Goal: Transaction & Acquisition: Purchase product/service

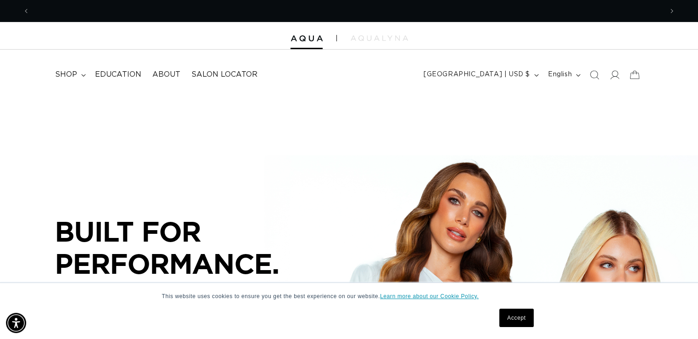
scroll to position [0, 633]
click at [405, 297] on link "Learn more about our Cookie Policy." at bounding box center [429, 296] width 99 height 6
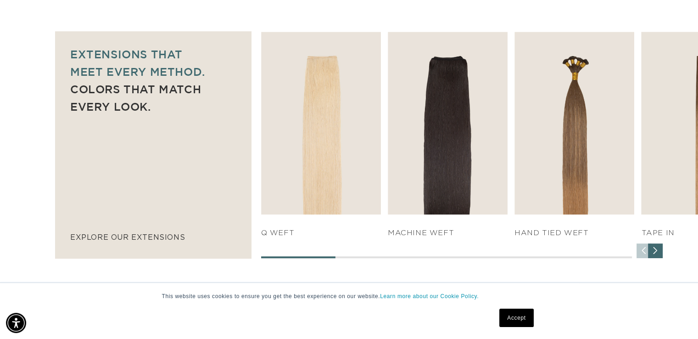
scroll to position [0, 1266]
click at [654, 247] on div "Next slide" at bounding box center [655, 250] width 15 height 15
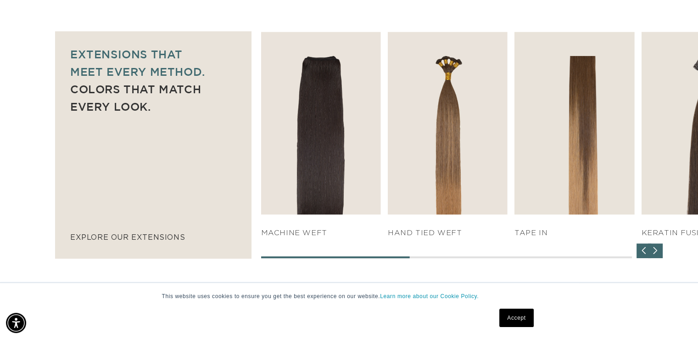
scroll to position [0, 0]
click at [657, 250] on div "Next slide" at bounding box center [655, 250] width 15 height 15
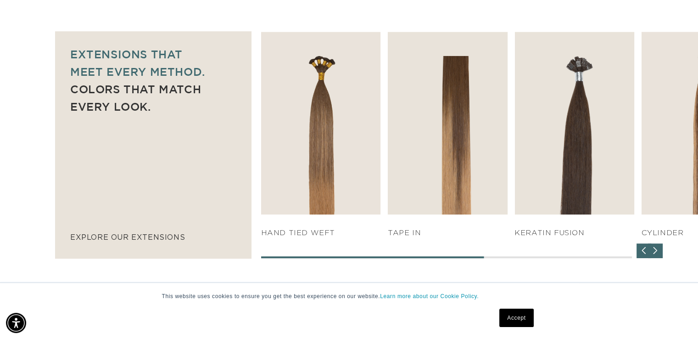
click at [657, 250] on div "Next slide" at bounding box center [655, 250] width 15 height 15
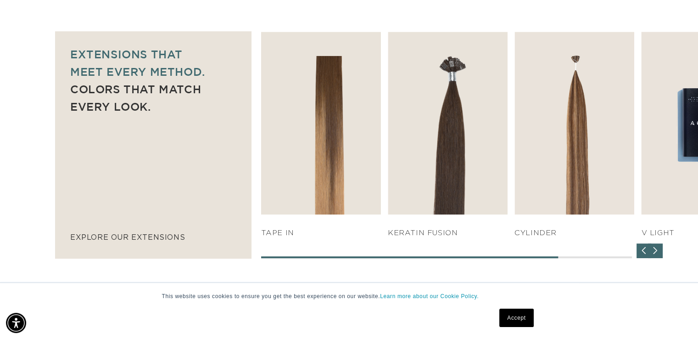
click at [657, 250] on div "Next slide" at bounding box center [655, 250] width 15 height 15
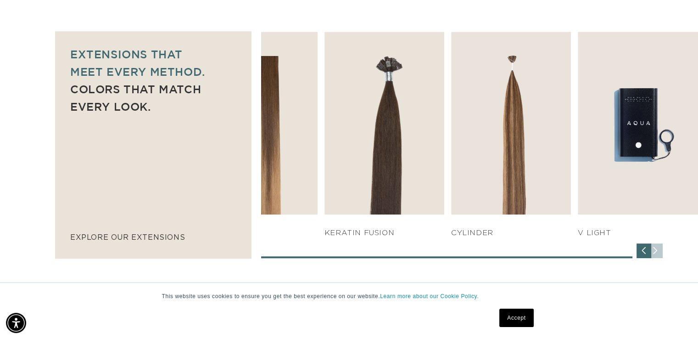
click at [657, 250] on div "SHOP NOW q weft SHOP NOW Machine Weft SHOP NOW" at bounding box center [479, 145] width 437 height 226
click at [656, 248] on div "SHOP NOW q weft SHOP NOW Machine Weft SHOP NOW" at bounding box center [479, 145] width 437 height 226
click at [643, 252] on div "Previous slide" at bounding box center [644, 250] width 15 height 15
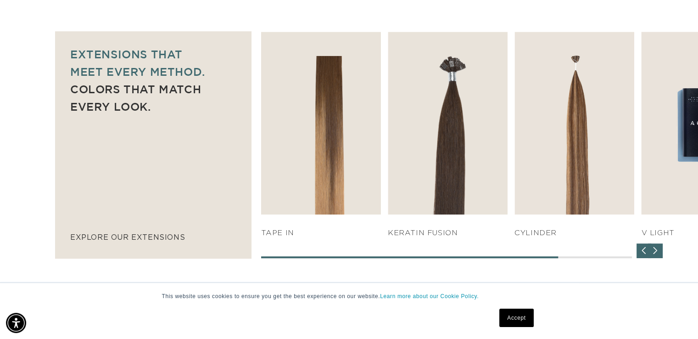
scroll to position [0, 633]
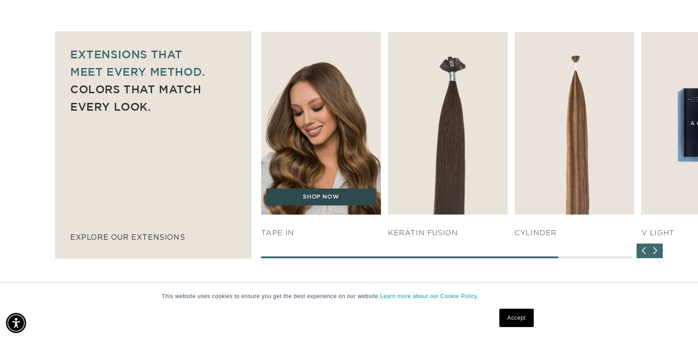
click at [314, 197] on link "SHOP NOW" at bounding box center [321, 196] width 110 height 17
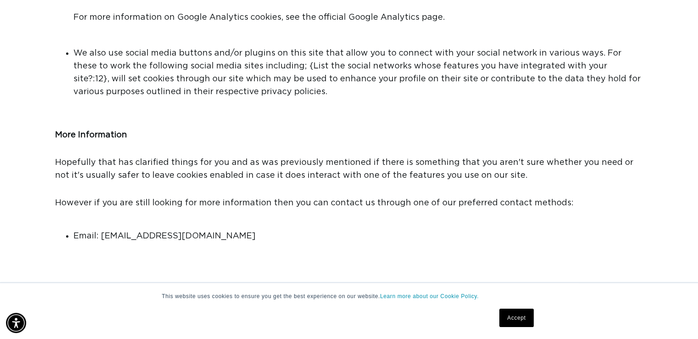
scroll to position [1100, 0]
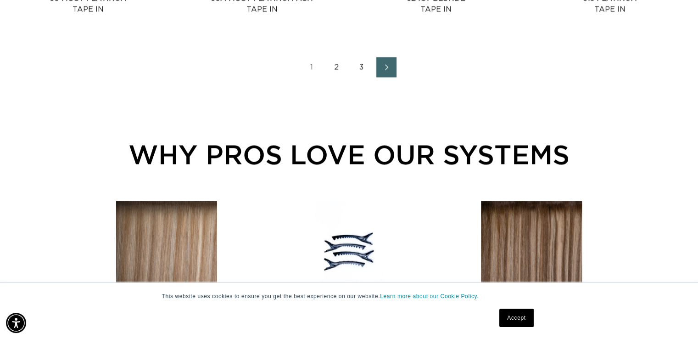
scroll to position [0, 1266]
click at [332, 69] on link "2" at bounding box center [337, 67] width 20 height 20
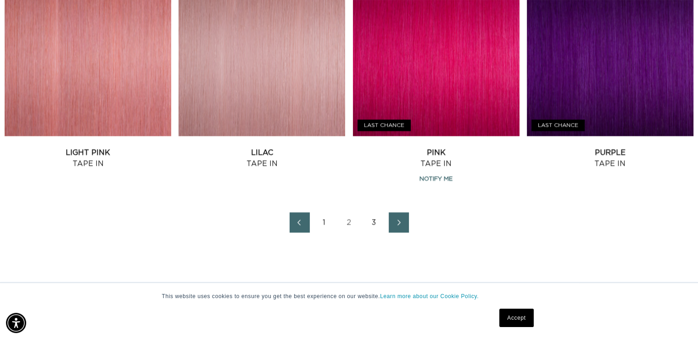
scroll to position [1286, 0]
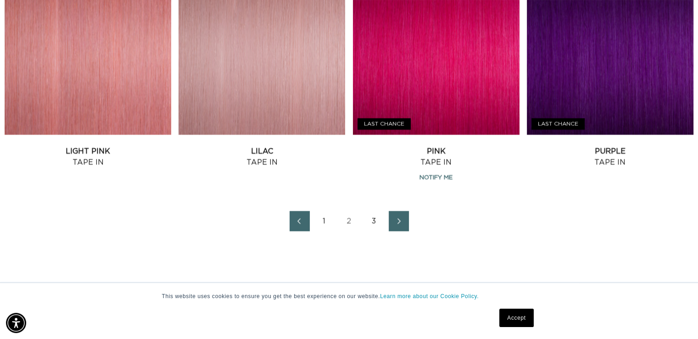
click at [372, 220] on link "3" at bounding box center [374, 221] width 20 height 20
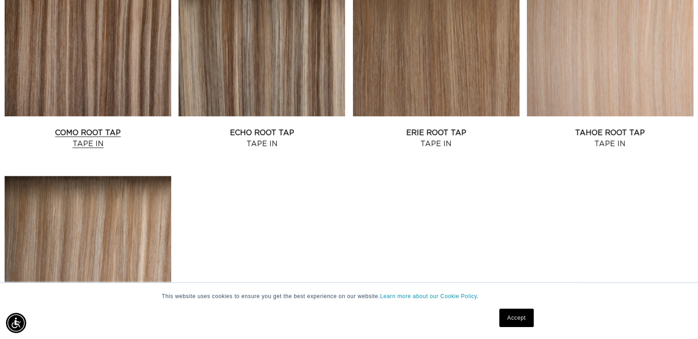
click at [94, 133] on link "Como Root Tap Tape In" at bounding box center [88, 138] width 167 height 22
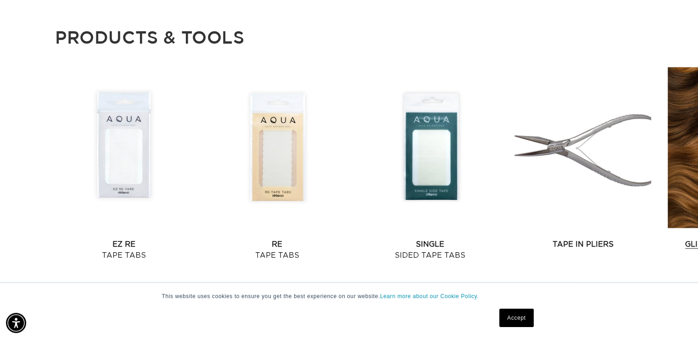
scroll to position [0, 633]
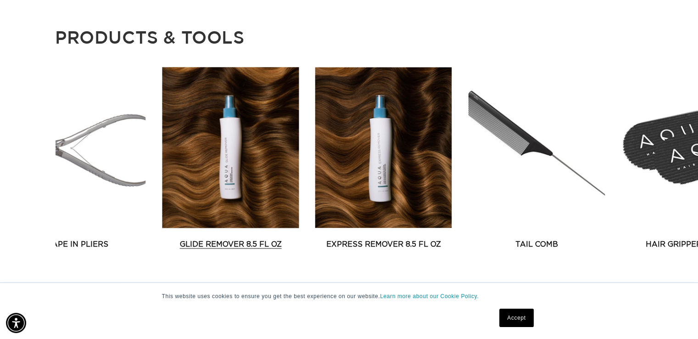
click at [171, 239] on link "Glide Remover 8.5 fl oz" at bounding box center [230, 244] width 137 height 11
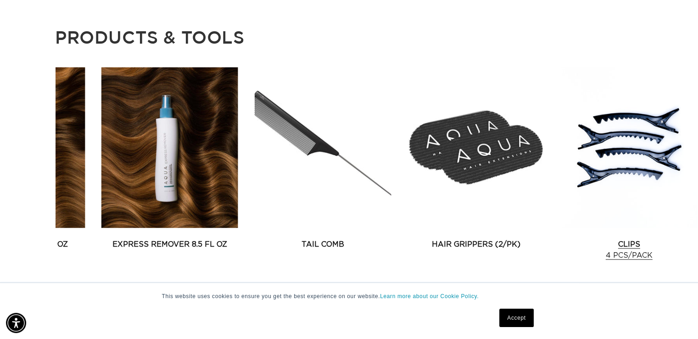
scroll to position [0, 1266]
